Goal: Task Accomplishment & Management: Complete application form

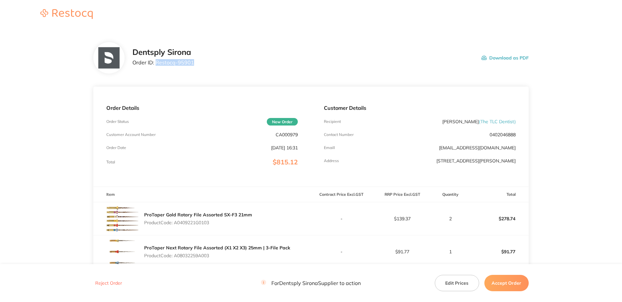
drag, startPoint x: 192, startPoint y: 65, endPoint x: 157, endPoint y: 64, distance: 34.9
click at [157, 64] on div "Dentsply Sirona Order ID: Restocq- 95901 Download as PDF" at bounding box center [331, 58] width 397 height 20
copy p "Restocq- 95901"
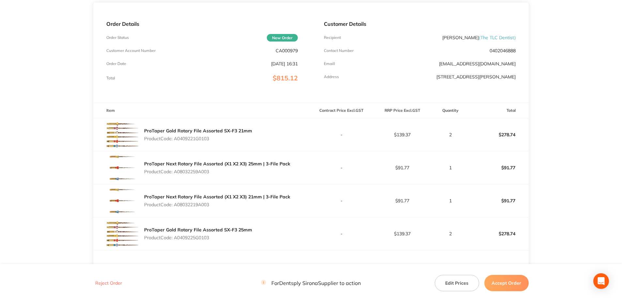
scroll to position [98, 0]
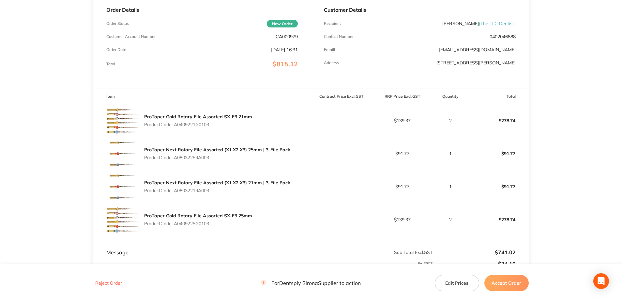
drag, startPoint x: 214, startPoint y: 126, endPoint x: 176, endPoint y: 126, distance: 38.2
click at [176, 126] on p "Product Code: A0409221G0103" at bounding box center [198, 124] width 108 height 5
copy p "A0409221G0103"
drag, startPoint x: 213, startPoint y: 158, endPoint x: 175, endPoint y: 159, distance: 37.2
click at [175, 159] on p "Product Code: A08032259A003" at bounding box center [217, 157] width 146 height 5
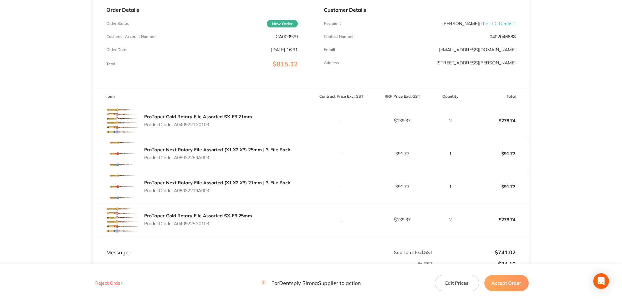
copy p "A08032259A003"
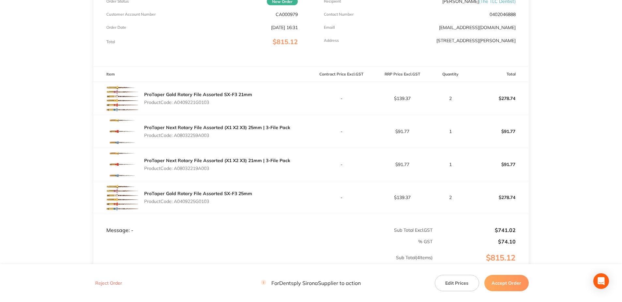
scroll to position [131, 0]
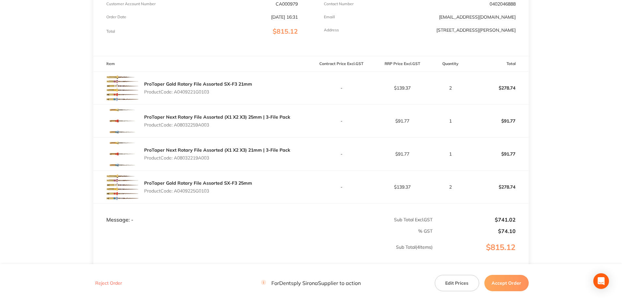
drag, startPoint x: 204, startPoint y: 159, endPoint x: 177, endPoint y: 159, distance: 27.7
click at [177, 159] on p "Product Code: A08032219A003" at bounding box center [217, 157] width 146 height 5
copy p "A08032219A003"
drag, startPoint x: 212, startPoint y: 194, endPoint x: 175, endPoint y: 194, distance: 36.9
click at [175, 194] on div "ProTaper Gold Rotary File Assorted SX-F3 25mm Product Code: A0409225G0103" at bounding box center [198, 187] width 108 height 18
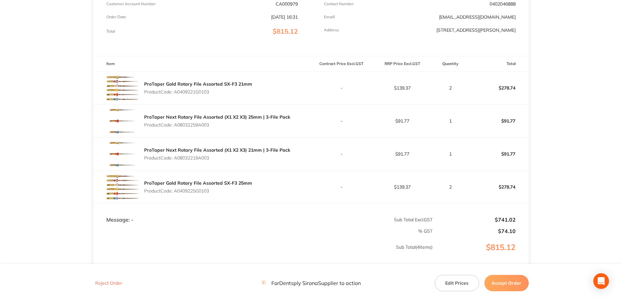
copy p "A0409225G0103"
click at [506, 283] on button "Accept Order" at bounding box center [507, 283] width 44 height 16
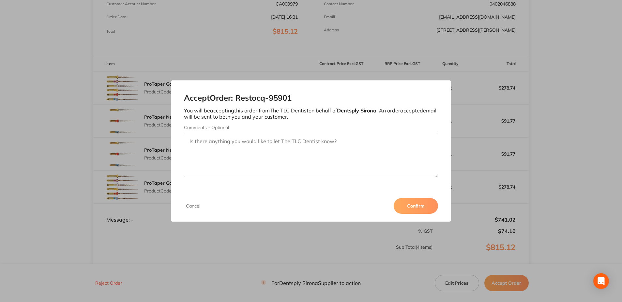
click at [407, 200] on button "Confirm" at bounding box center [416, 206] width 44 height 16
